Goal: Entertainment & Leisure: Consume media (video, audio)

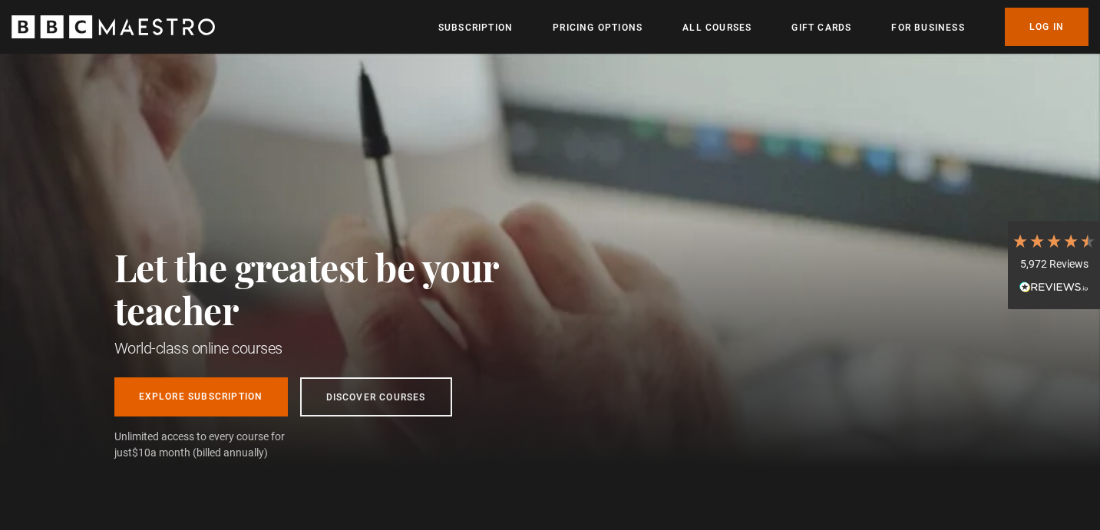
click at [1048, 26] on link "Log In" at bounding box center [1046, 27] width 84 height 38
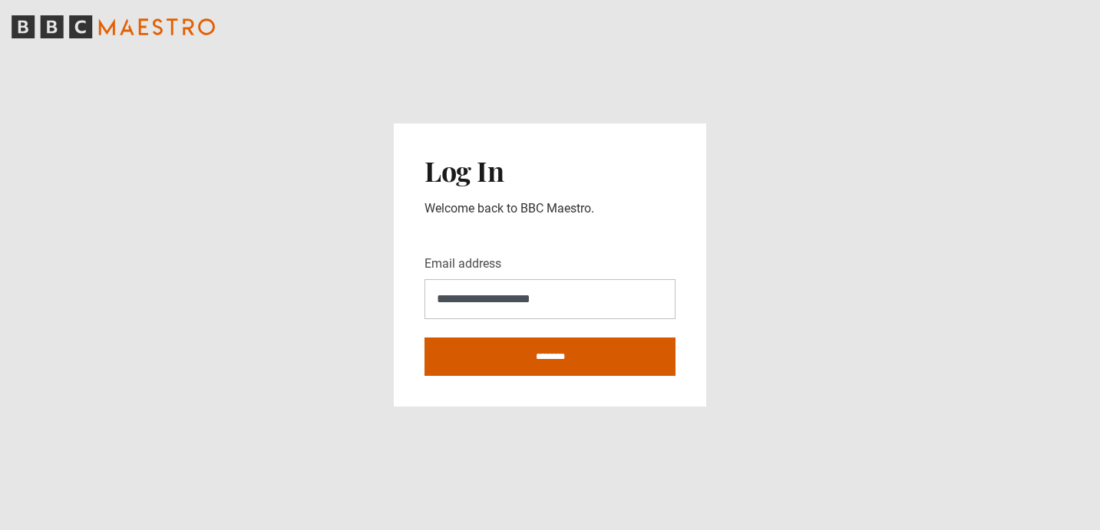
type input "**********"
click at [635, 364] on input "********" at bounding box center [549, 357] width 251 height 38
type input "**********"
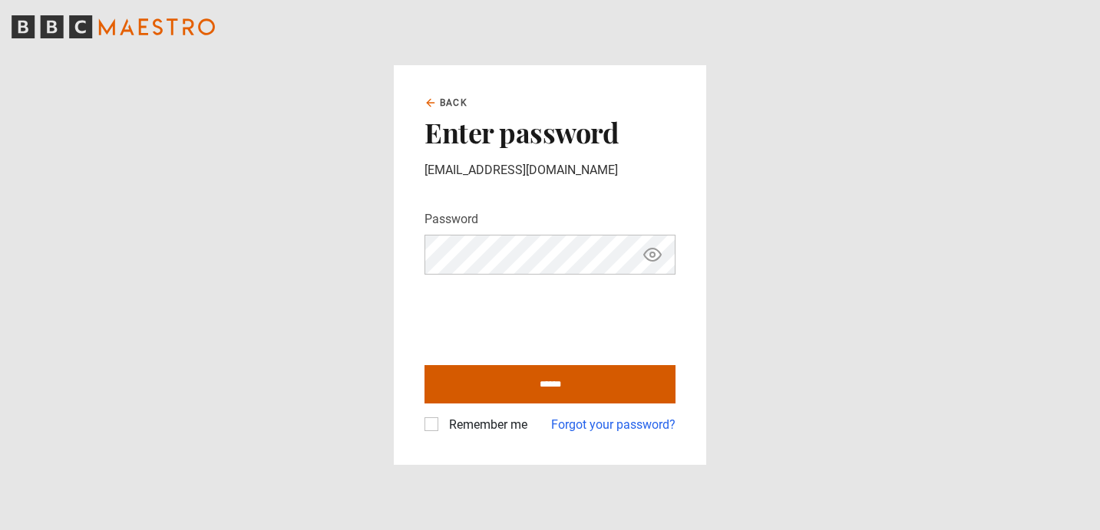
click at [533, 381] on input "******" at bounding box center [549, 384] width 251 height 38
type input "**********"
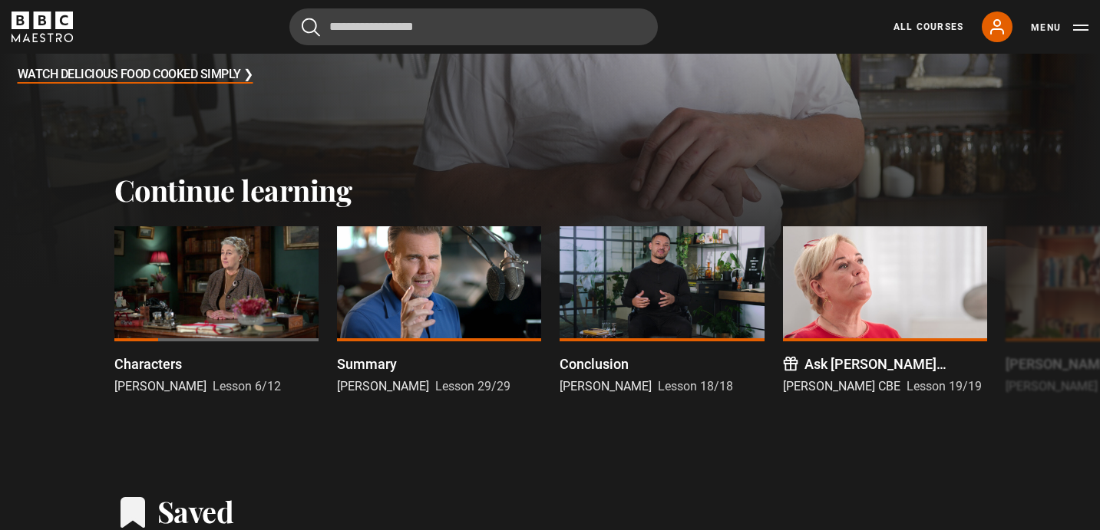
scroll to position [379, 0]
click at [233, 300] on div at bounding box center [216, 284] width 204 height 115
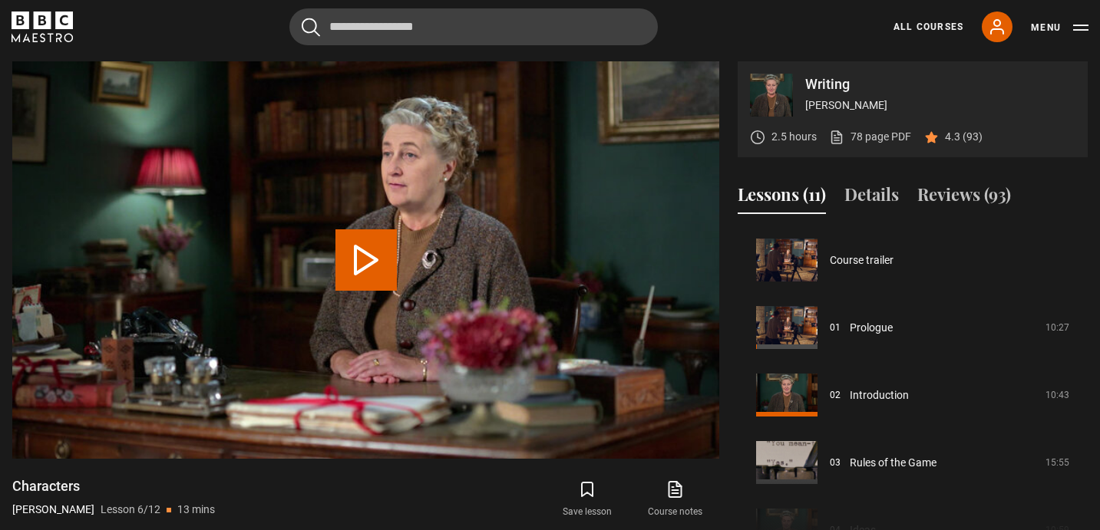
scroll to position [338, 0]
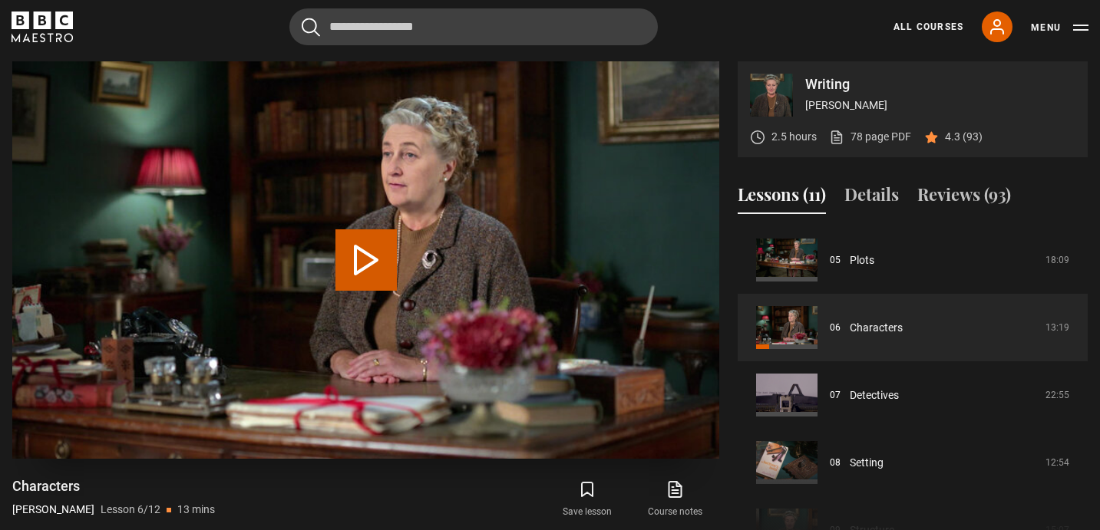
click at [368, 260] on button "Play Lesson Characters" at bounding box center [365, 259] width 61 height 61
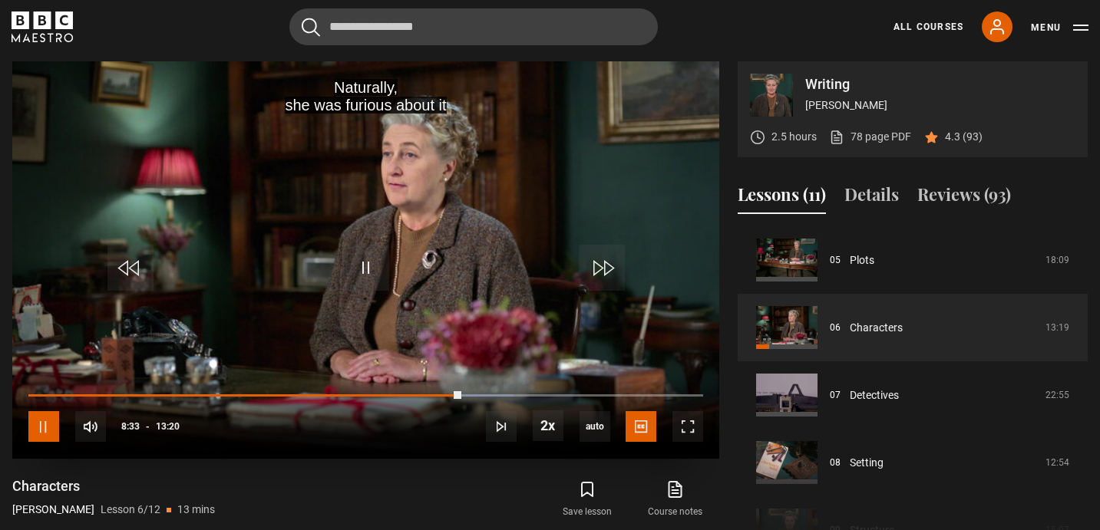
click at [35, 430] on span "Video Player" at bounding box center [43, 426] width 31 height 31
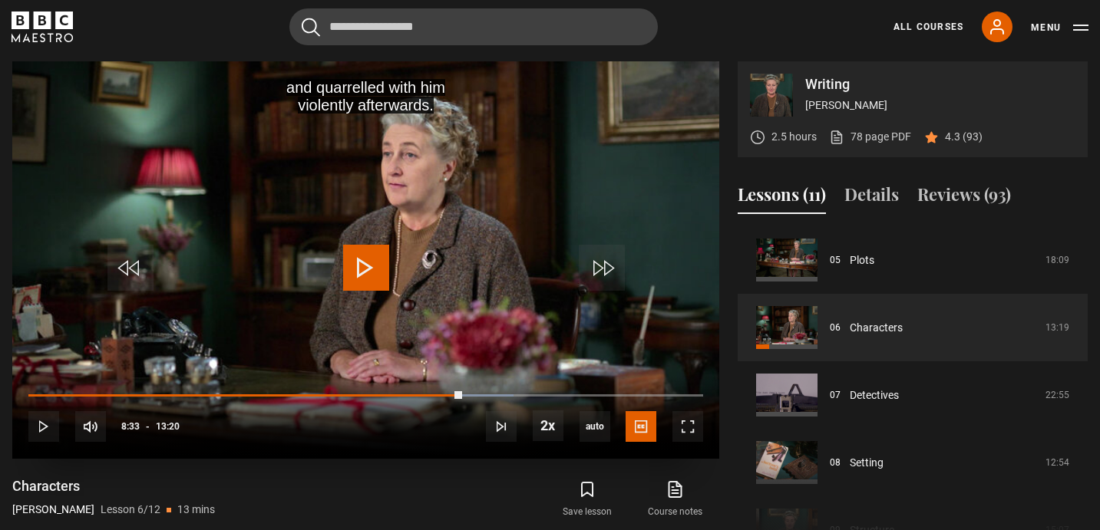
click at [367, 270] on span "Video Player" at bounding box center [366, 268] width 46 height 46
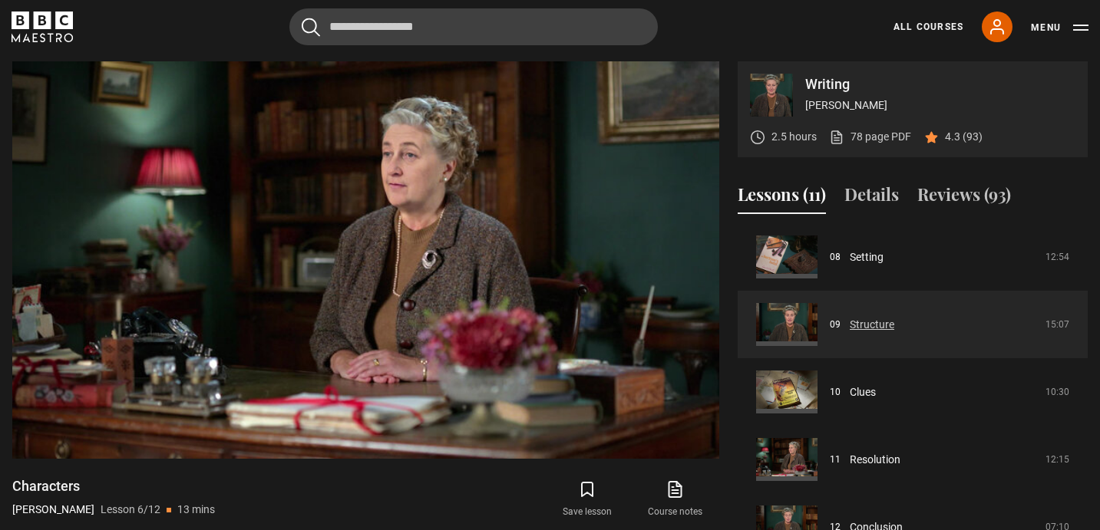
scroll to position [546, 0]
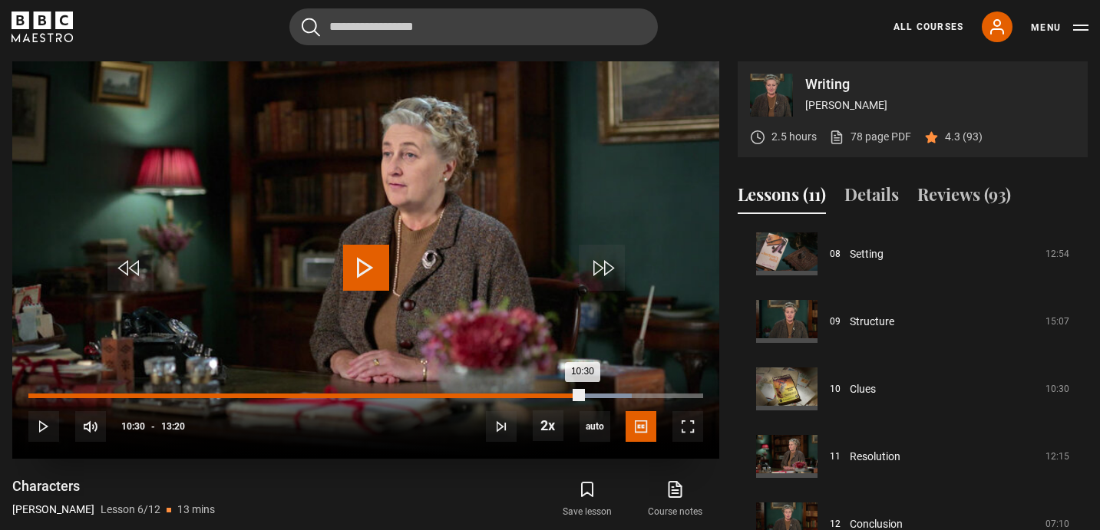
click at [560, 396] on div "Loaded : 89.38% 10:30 10:30" at bounding box center [365, 396] width 675 height 5
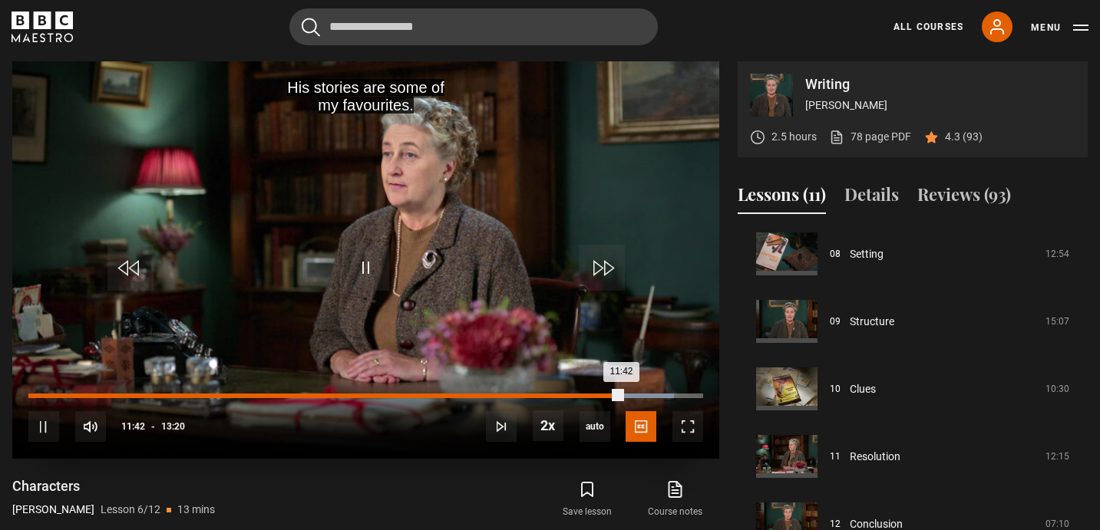
click at [534, 395] on div "09:59" at bounding box center [535, 396] width 2 height 5
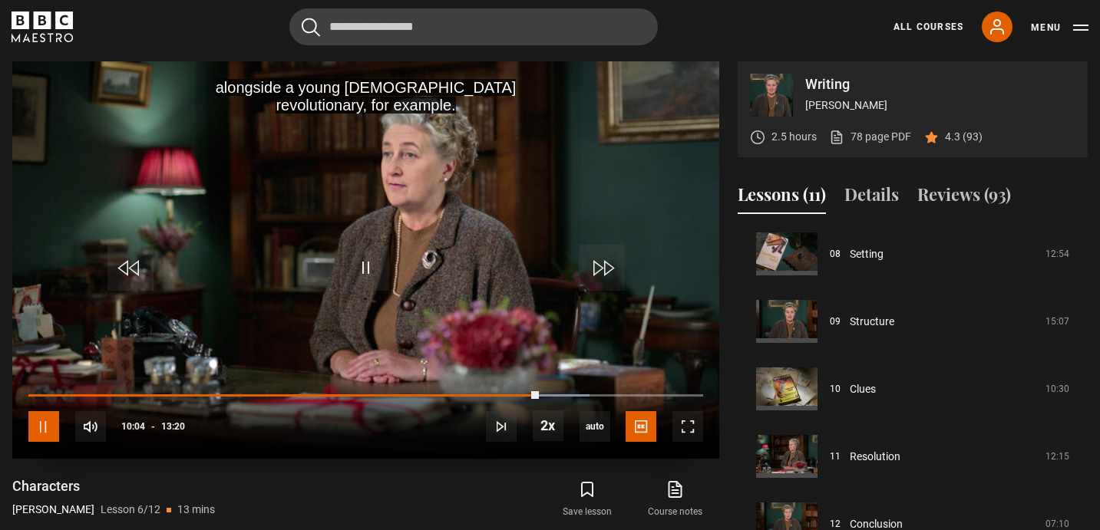
click at [41, 422] on span "Video Player" at bounding box center [43, 426] width 31 height 31
click at [371, 262] on span "Video Player" at bounding box center [366, 268] width 46 height 46
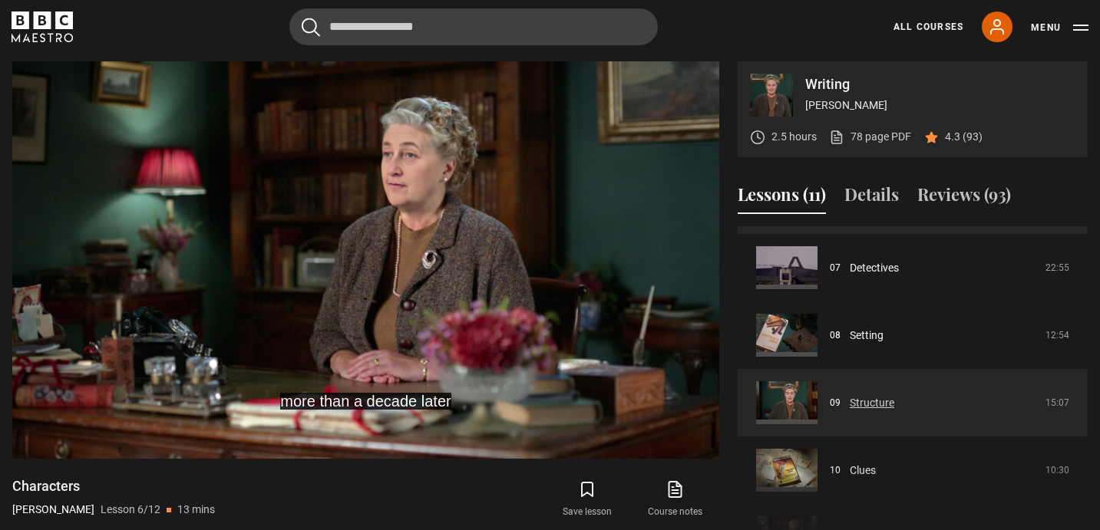
scroll to position [468, 0]
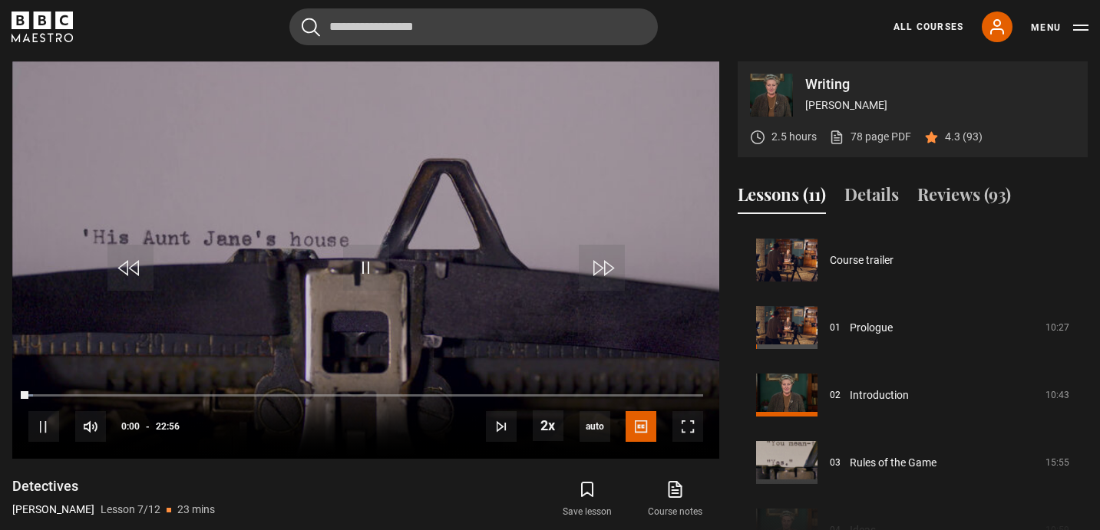
scroll to position [405, 0]
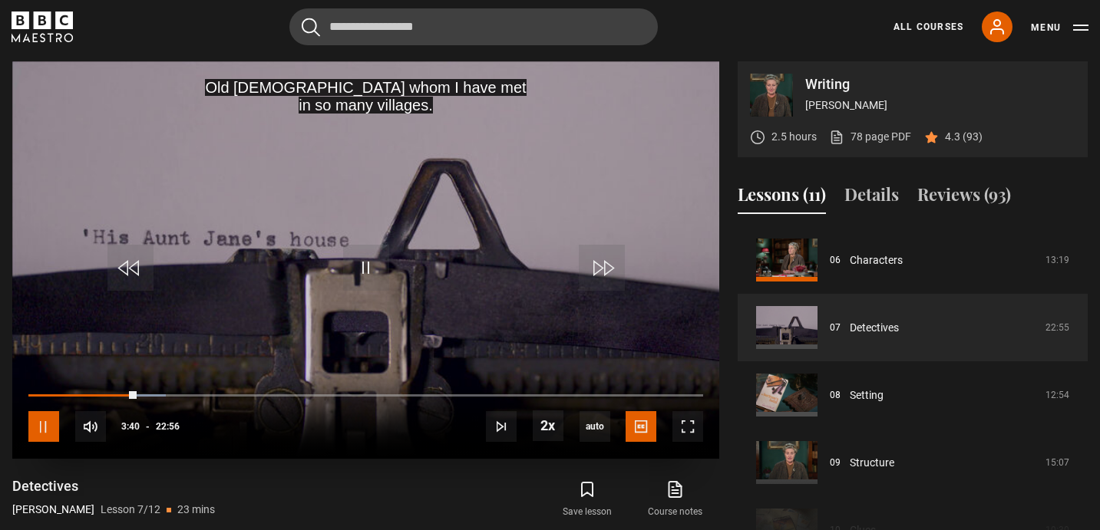
click at [41, 437] on span "Video Player" at bounding box center [43, 426] width 31 height 31
click at [380, 269] on span "Video Player" at bounding box center [366, 268] width 46 height 46
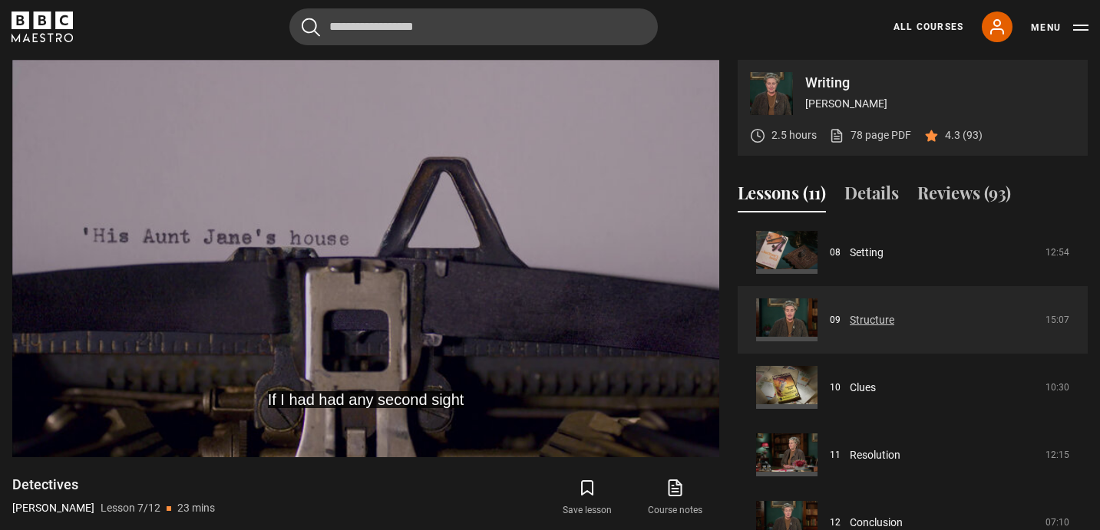
scroll to position [612, 0]
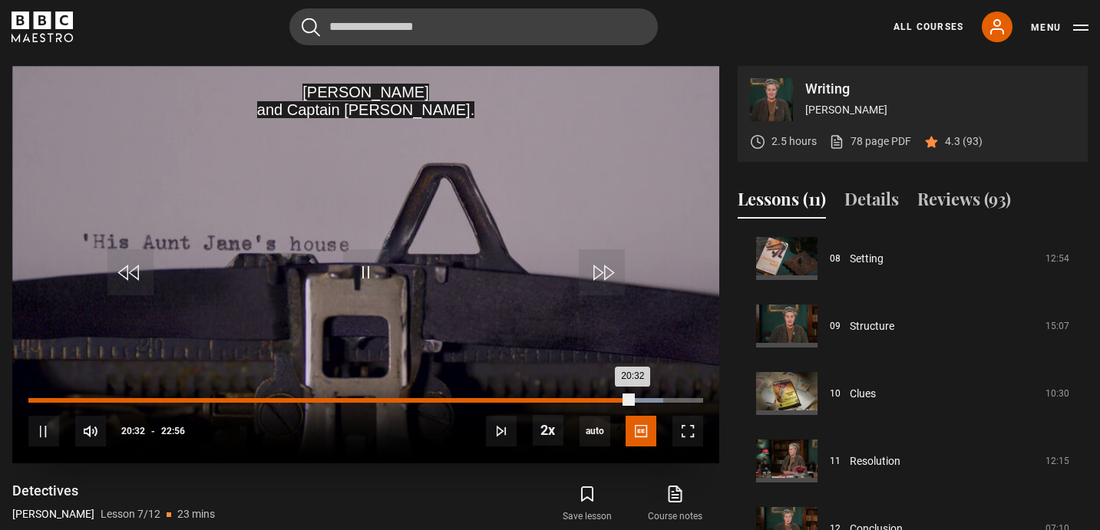
click at [603, 401] on div "19:32" at bounding box center [604, 400] width 2 height 5
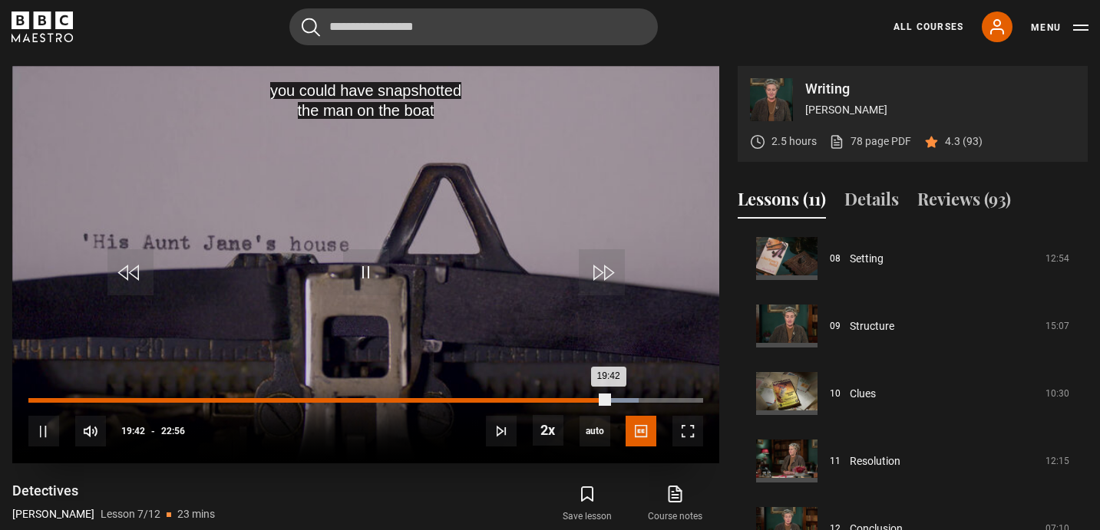
click at [592, 401] on div "19:09" at bounding box center [593, 400] width 2 height 5
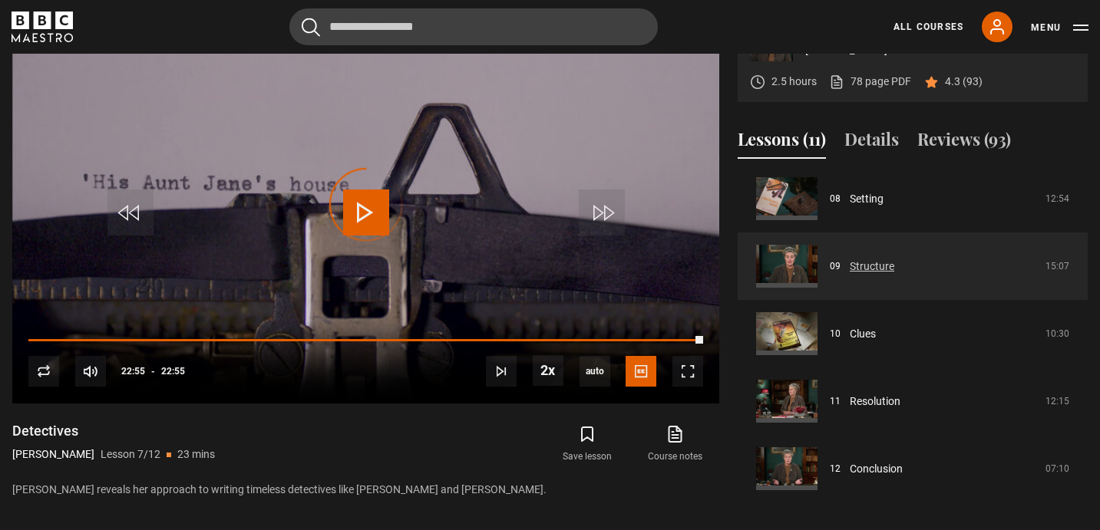
scroll to position [678, 0]
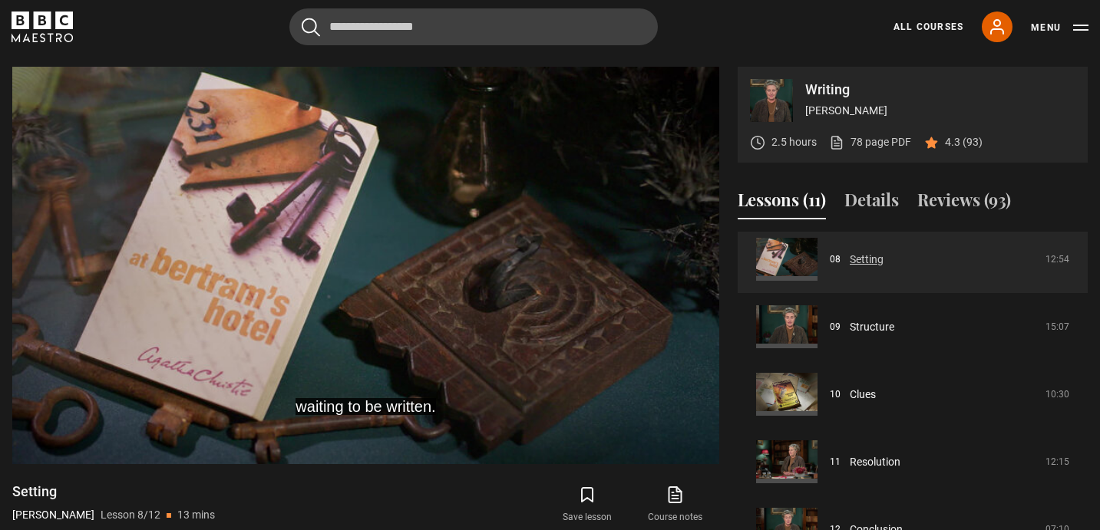
scroll to position [602, 0]
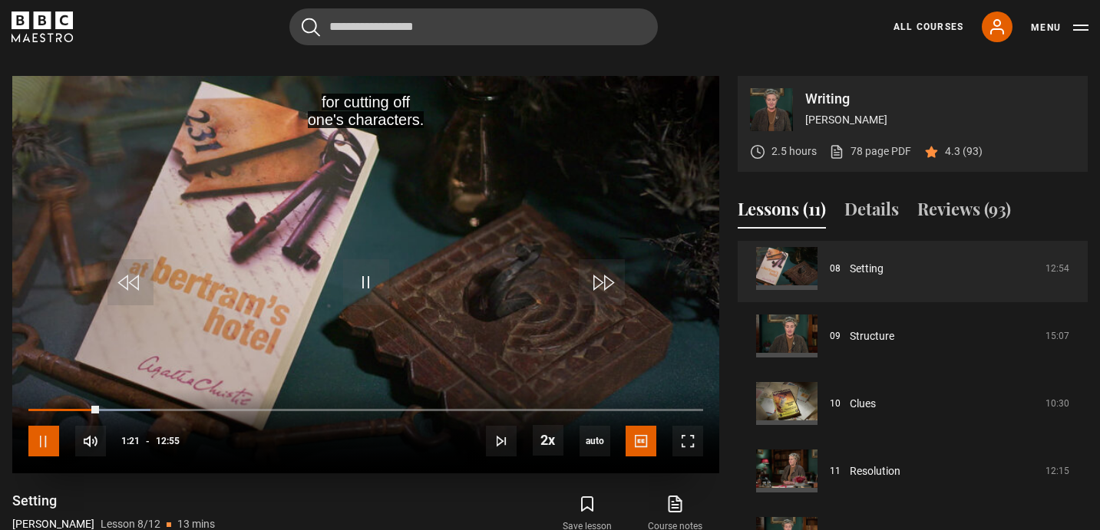
click at [48, 440] on span "Video Player" at bounding box center [43, 441] width 31 height 31
click at [364, 275] on span "Video Player" at bounding box center [366, 282] width 46 height 46
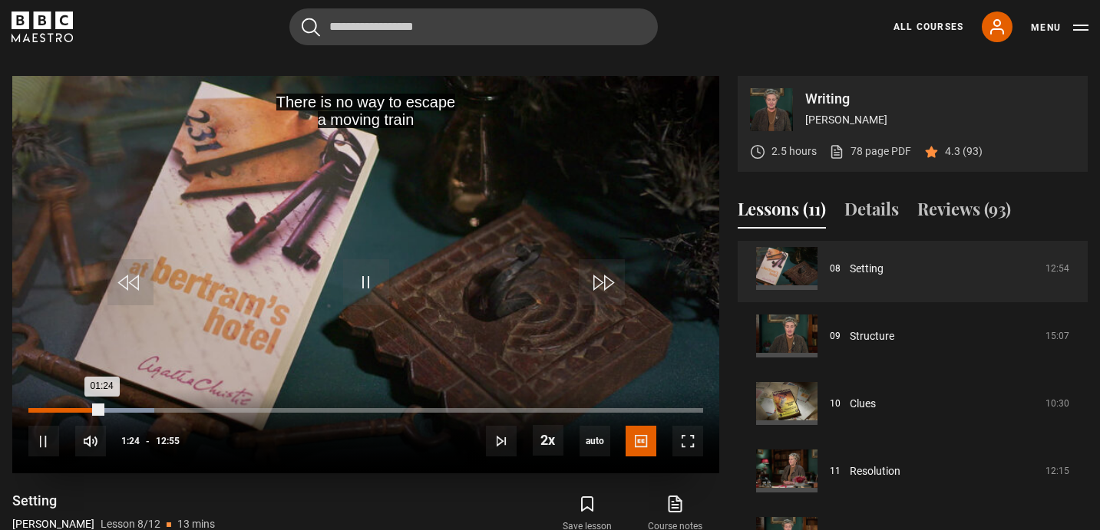
click at [61, 412] on div "01:24" at bounding box center [65, 410] width 74 height 5
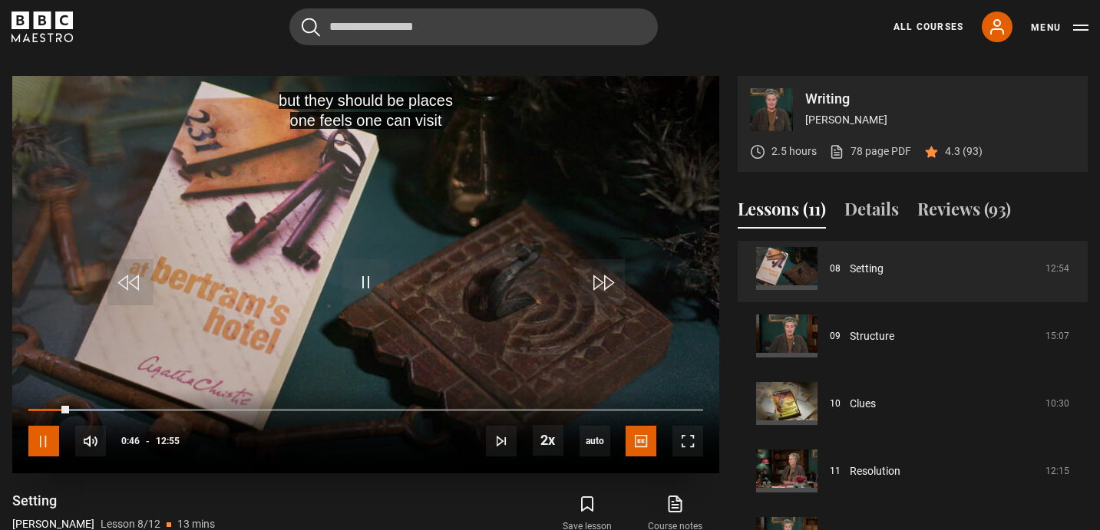
click at [48, 436] on span "Video Player" at bounding box center [43, 441] width 31 height 31
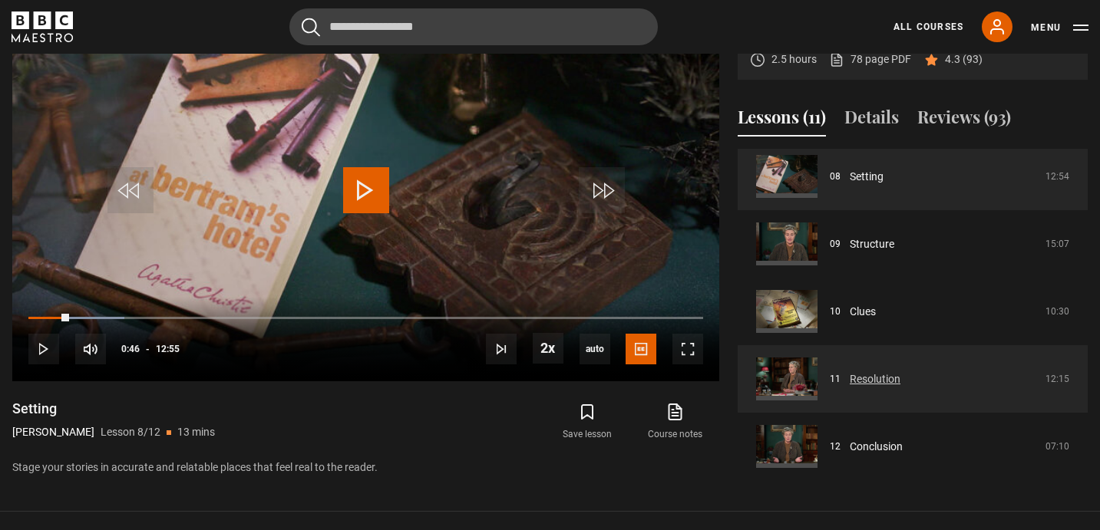
scroll to position [701, 0]
